Goal: Information Seeking & Learning: Learn about a topic

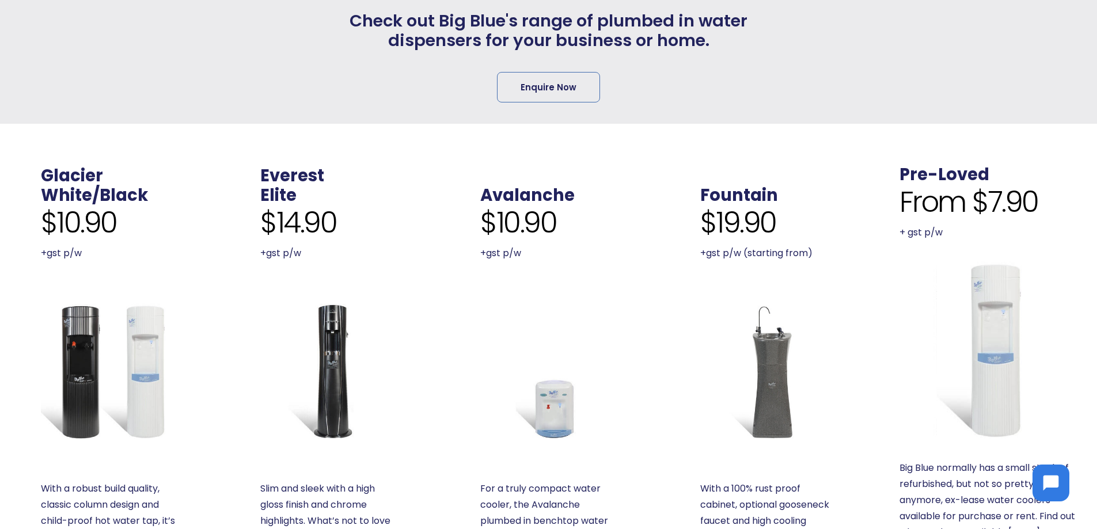
click at [557, 413] on img at bounding box center [548, 371] width 136 height 136
